Goal: Task Accomplishment & Management: Complete application form

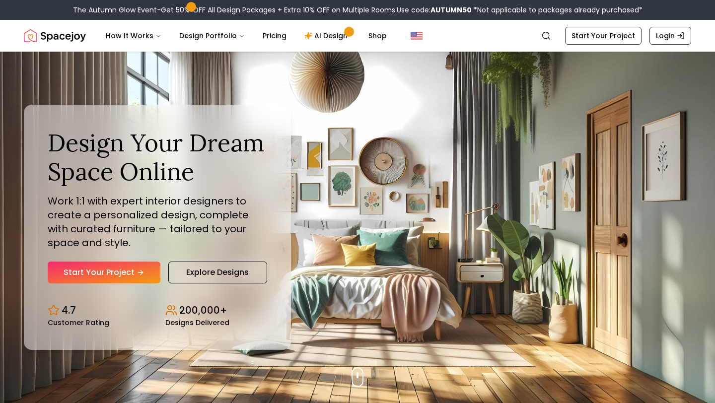
click at [137, 269] on icon "Hero section" at bounding box center [140, 272] width 8 height 8
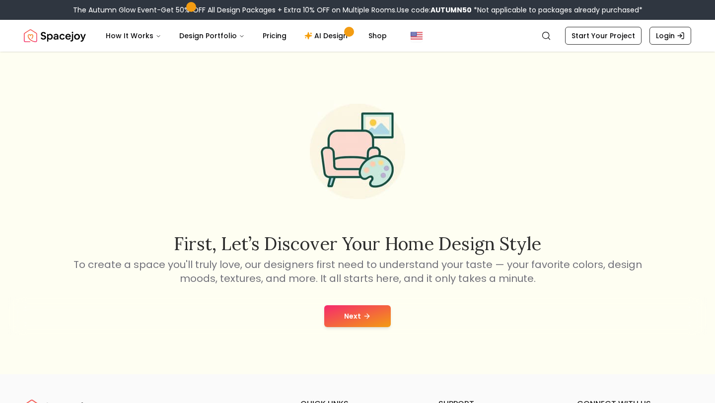
click at [337, 309] on button "Next" at bounding box center [357, 316] width 66 height 22
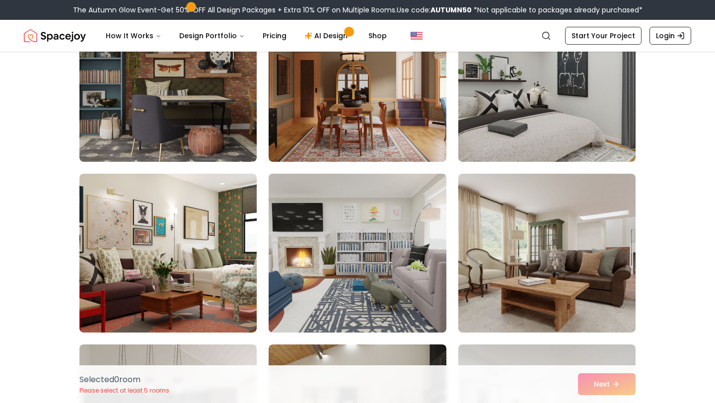
scroll to position [132, 0]
click at [402, 256] on img at bounding box center [357, 252] width 186 height 167
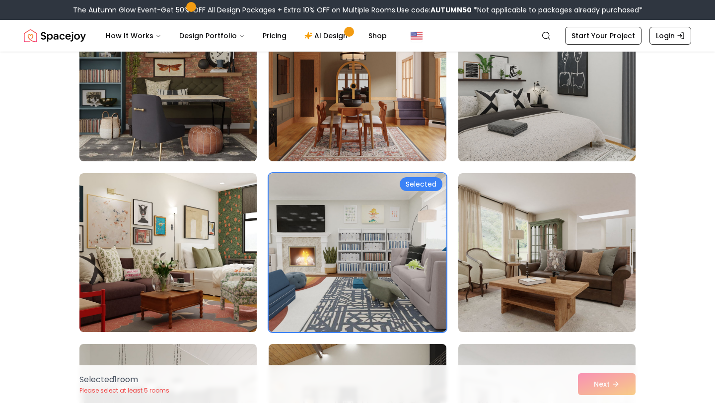
click at [570, 382] on div "Selected 1 room Please select at least 5 rooms Next" at bounding box center [357, 384] width 572 height 38
click at [586, 382] on div "Selected 1 room Please select at least 5 rooms Next" at bounding box center [357, 384] width 572 height 38
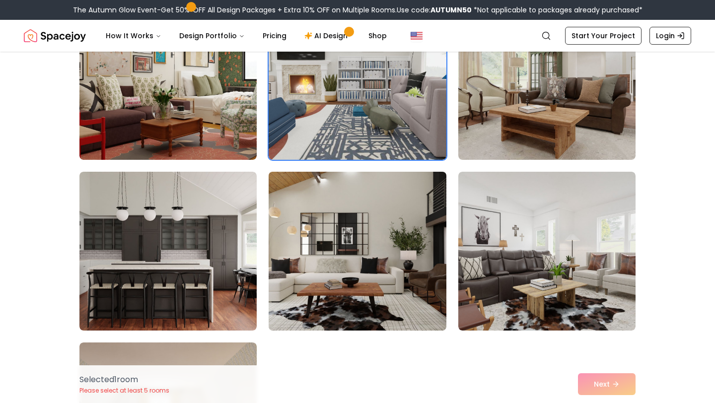
scroll to position [326, 0]
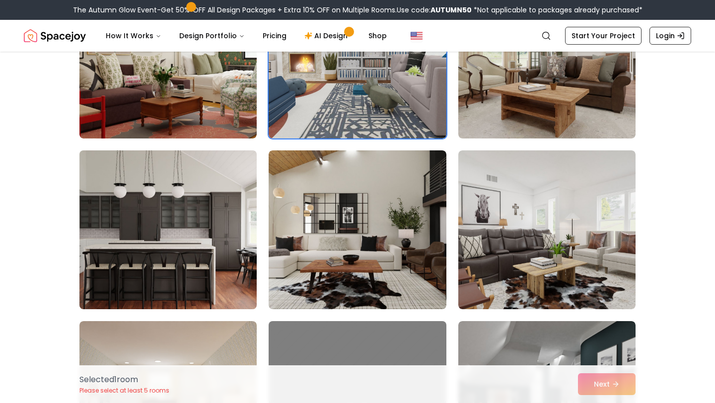
click at [251, 212] on img at bounding box center [168, 229] width 186 height 167
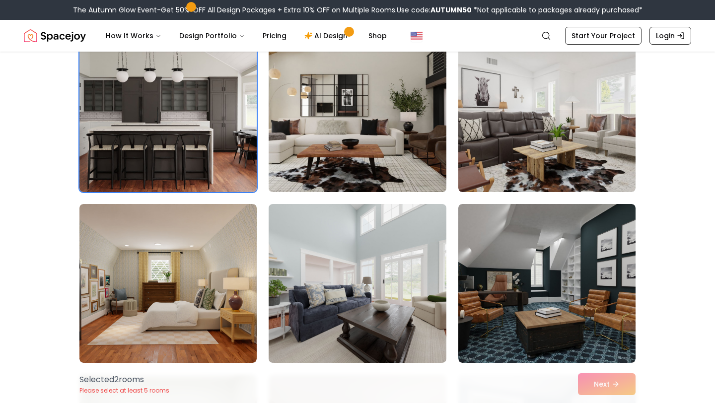
scroll to position [445, 0]
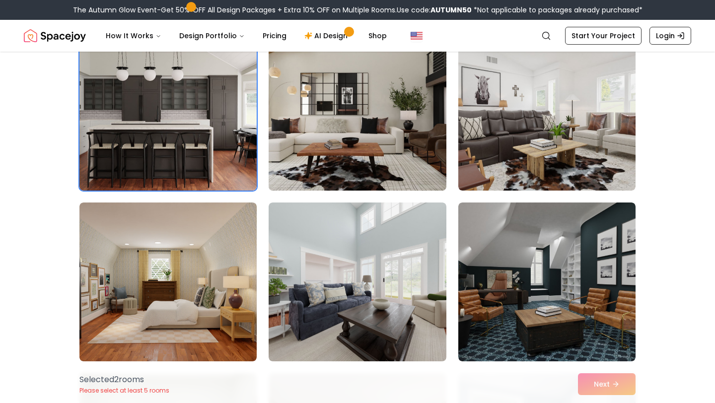
click at [357, 128] on img at bounding box center [357, 111] width 186 height 167
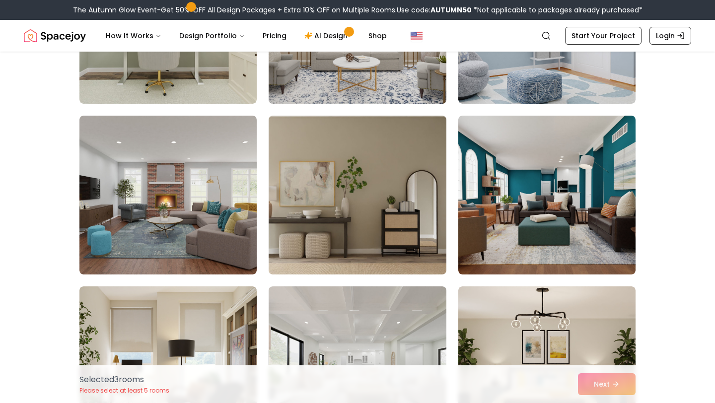
scroll to position [876, 0]
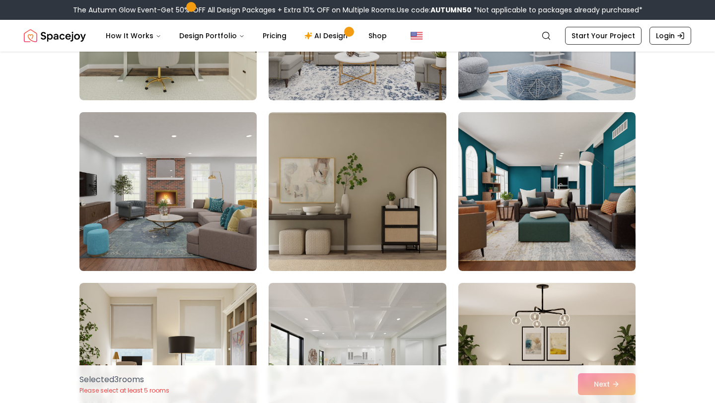
click at [210, 233] on img at bounding box center [168, 191] width 186 height 167
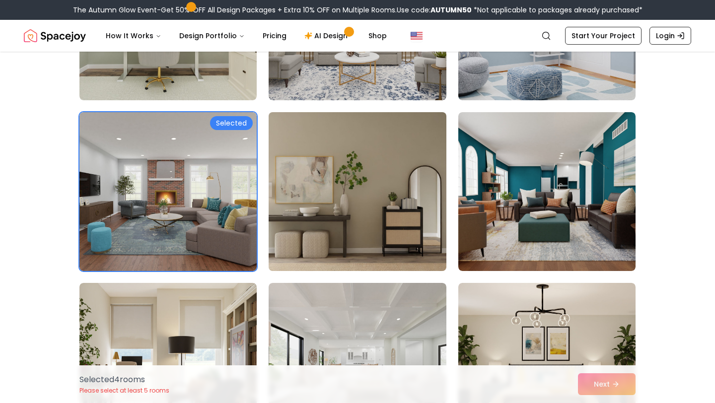
click at [436, 208] on img at bounding box center [357, 191] width 186 height 167
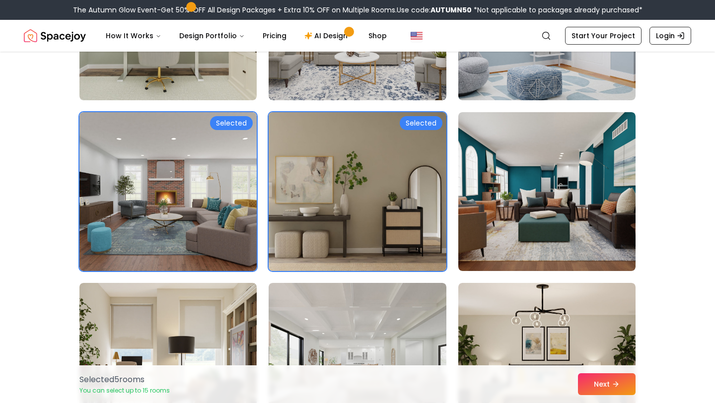
click at [412, 212] on img at bounding box center [357, 191] width 186 height 167
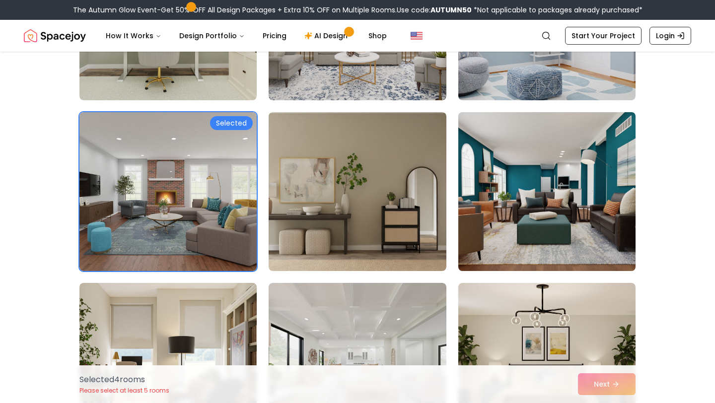
click at [466, 207] on img at bounding box center [547, 191] width 186 height 167
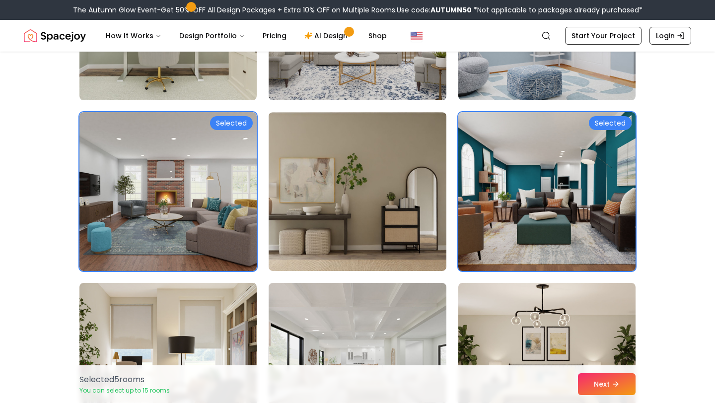
click at [466, 207] on img at bounding box center [547, 191] width 186 height 167
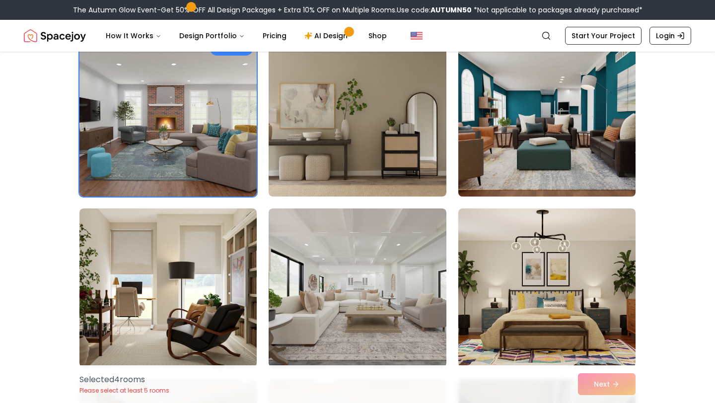
scroll to position [956, 0]
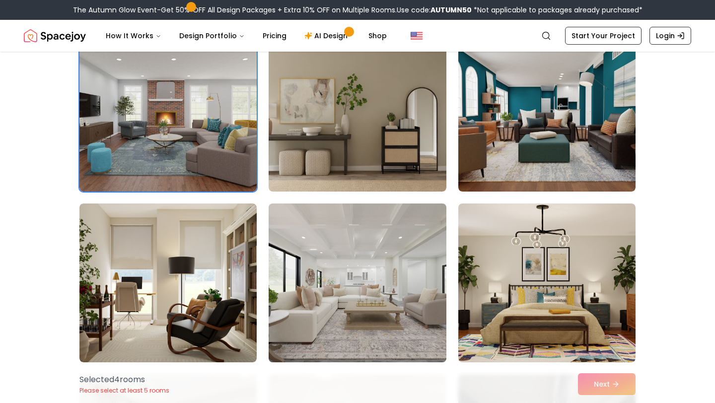
click at [395, 242] on img at bounding box center [357, 282] width 186 height 167
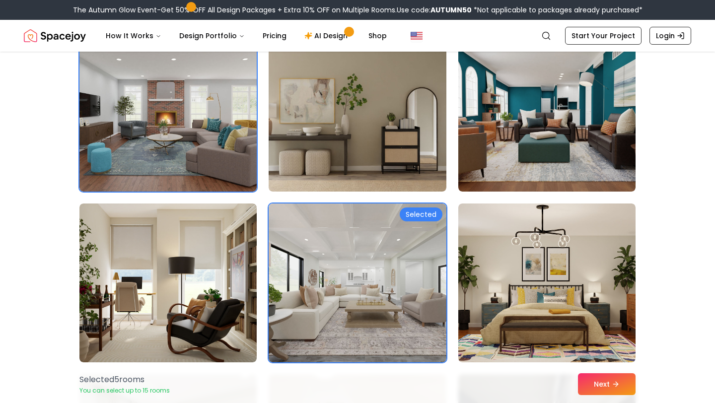
click at [594, 371] on div "Selected 5 room s You can select up to 15 rooms Next" at bounding box center [357, 384] width 572 height 38
click at [592, 380] on button "Next" at bounding box center [607, 384] width 58 height 22
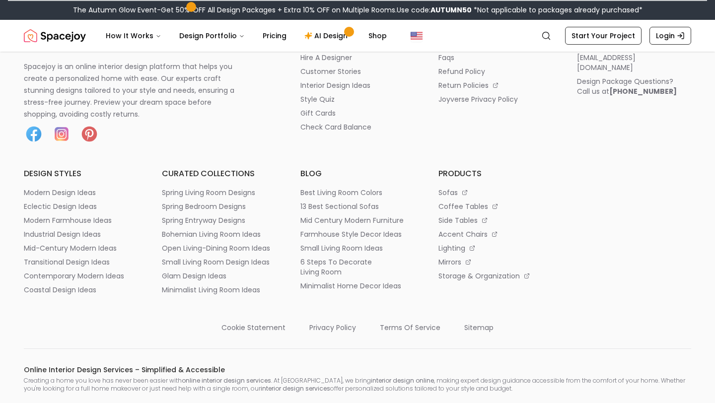
scroll to position [1567, 0]
